Goal: Find specific page/section

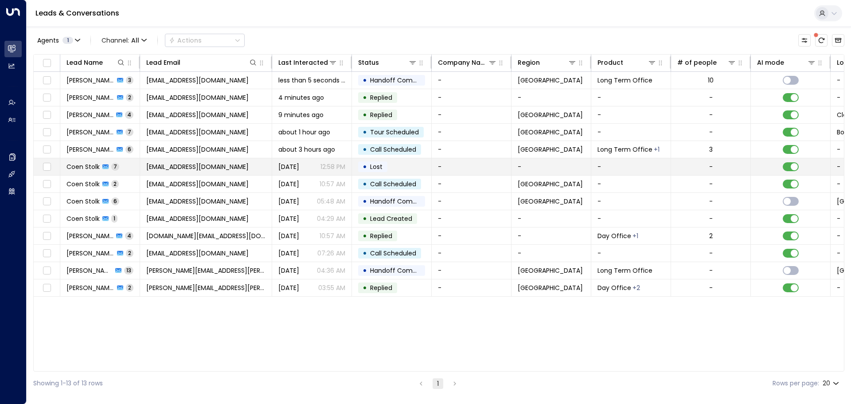
click at [84, 166] on span "Coen Stolk" at bounding box center [82, 166] width 33 height 9
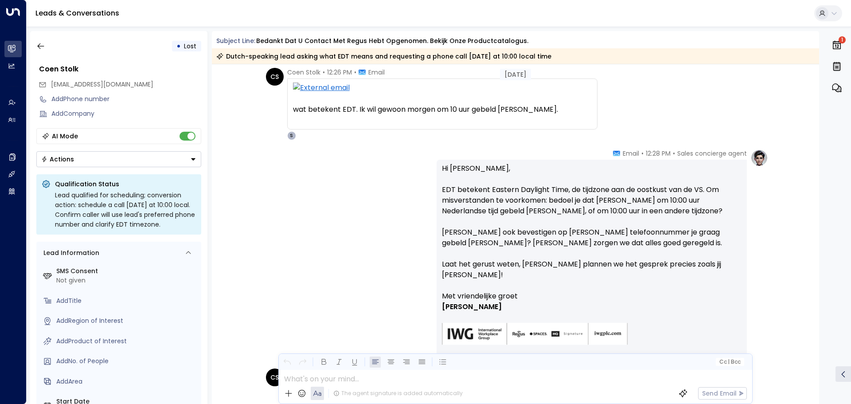
scroll to position [838, 0]
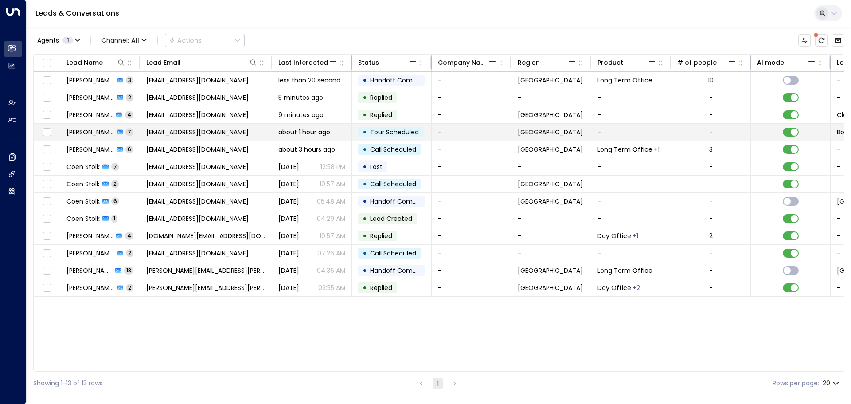
click at [86, 130] on span "[PERSON_NAME]" at bounding box center [89, 132] width 47 height 9
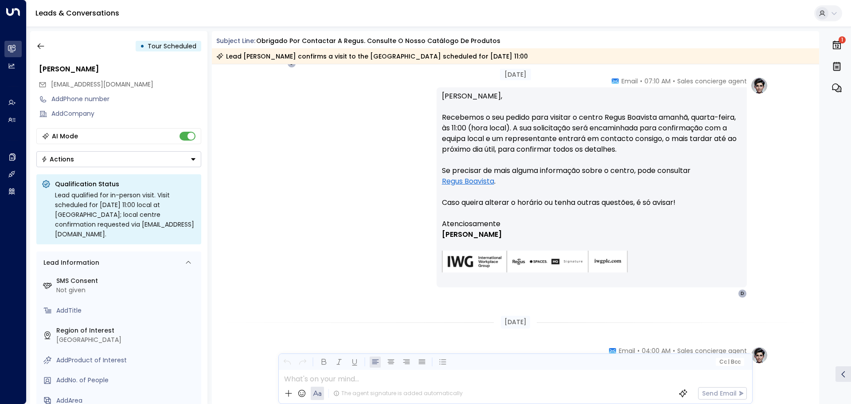
scroll to position [1008, 0]
